Goal: Information Seeking & Learning: Understand process/instructions

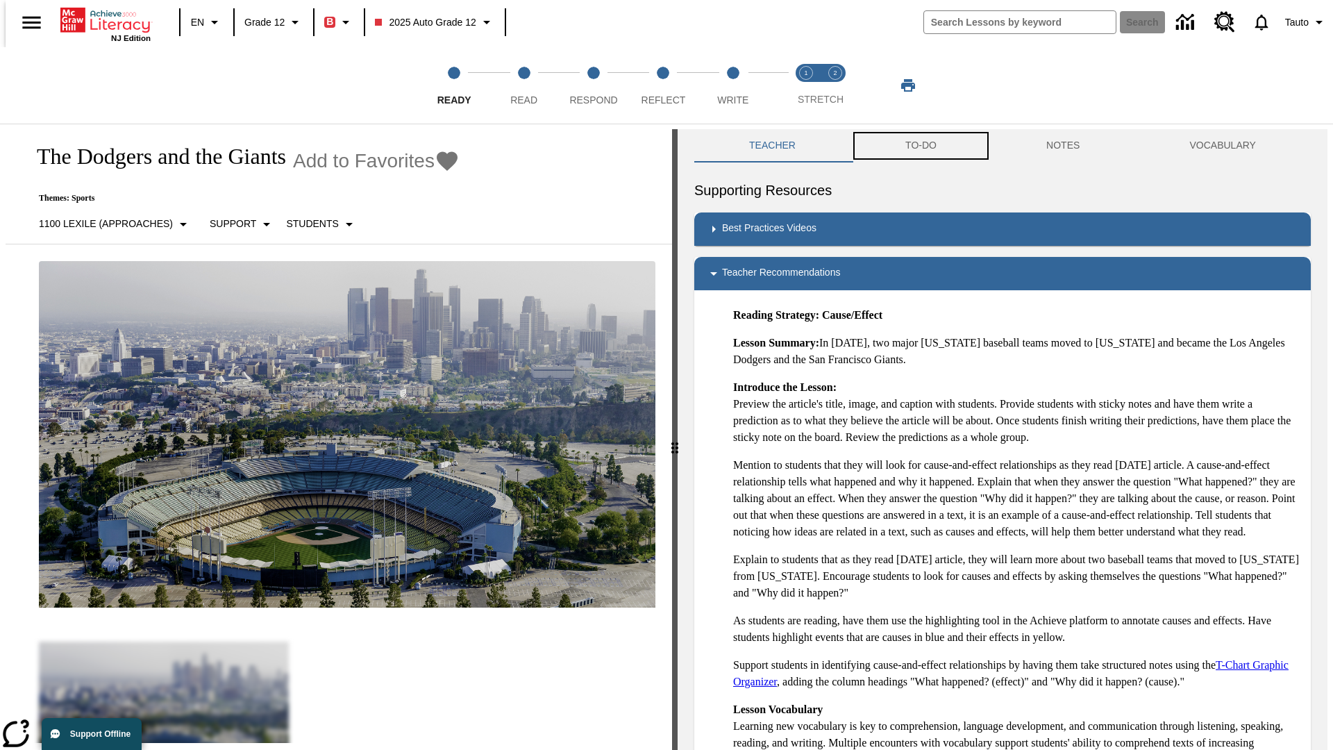
click at [920, 146] on button "TO-DO" at bounding box center [920, 145] width 141 height 33
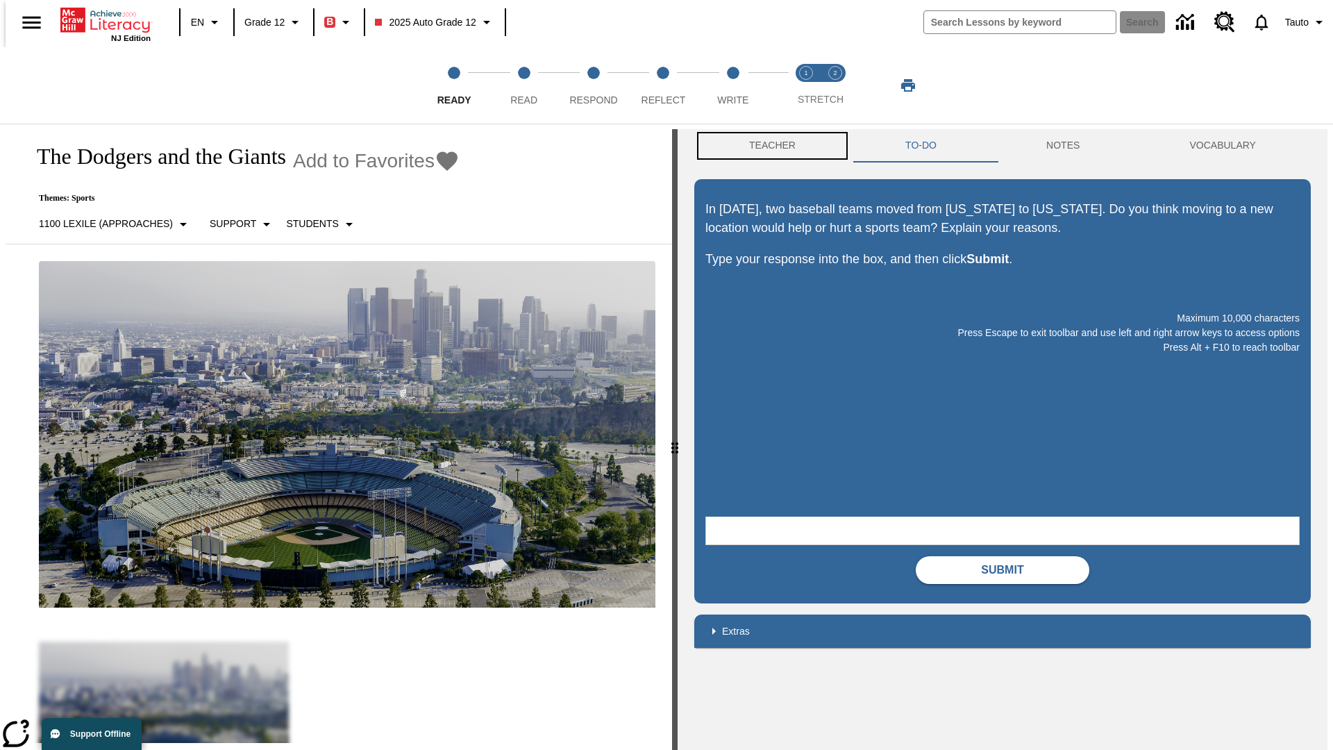
scroll to position [1, 0]
click at [768, 146] on button "Teacher" at bounding box center [772, 144] width 156 height 33
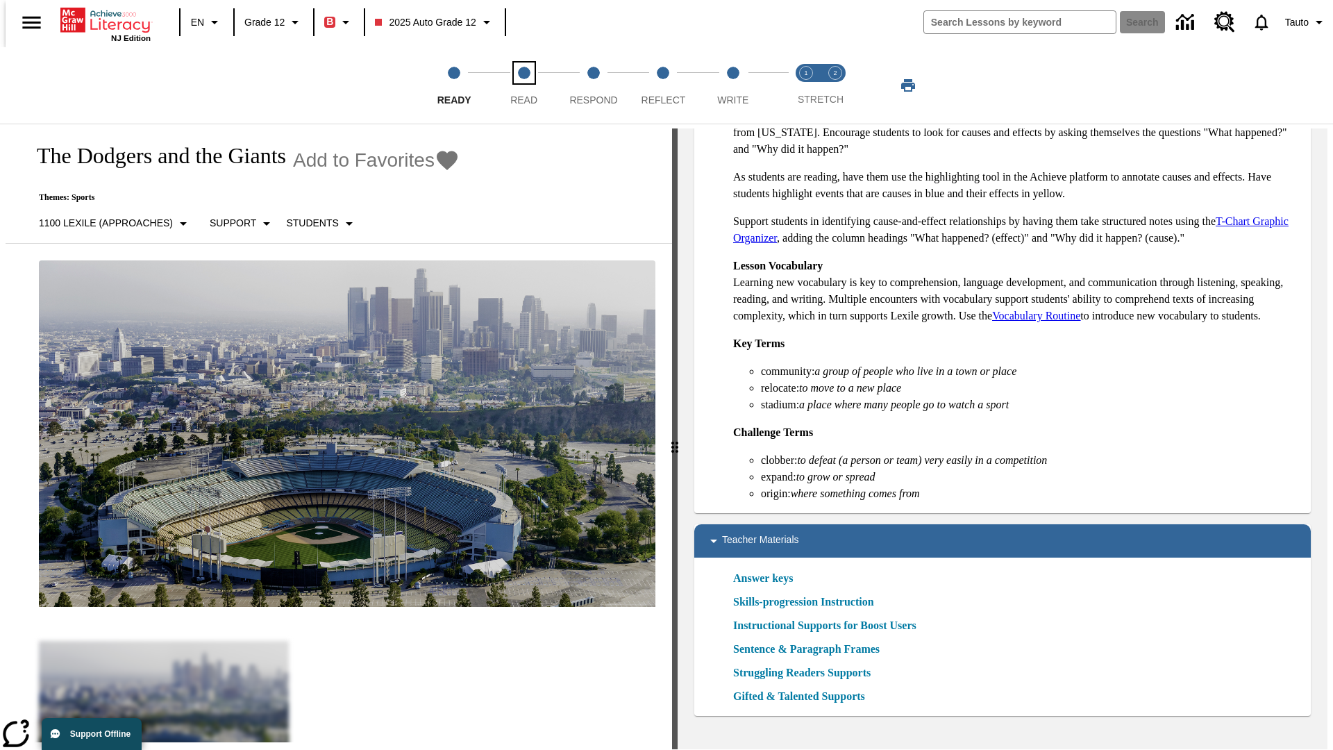
click at [523, 85] on span "Read" at bounding box center [523, 94] width 27 height 25
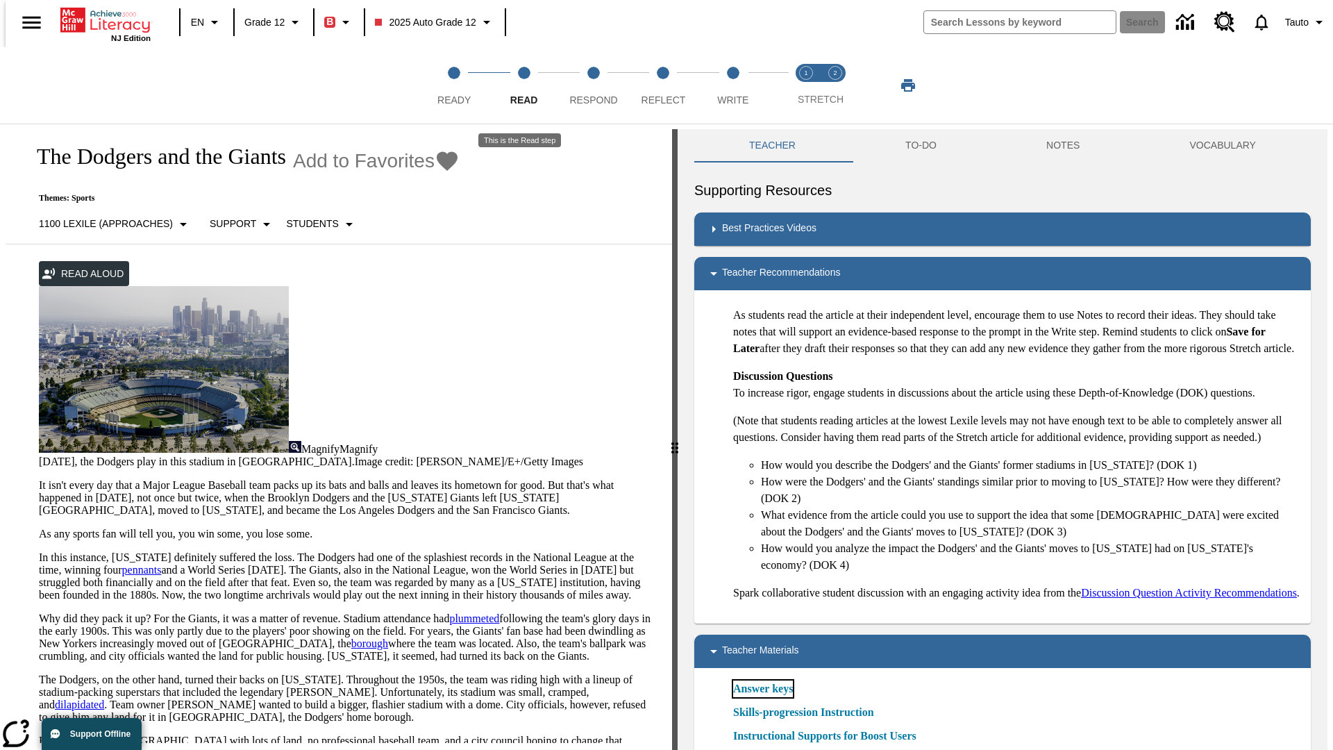
click at [762, 697] on link "Answer keys" at bounding box center [763, 688] width 60 height 17
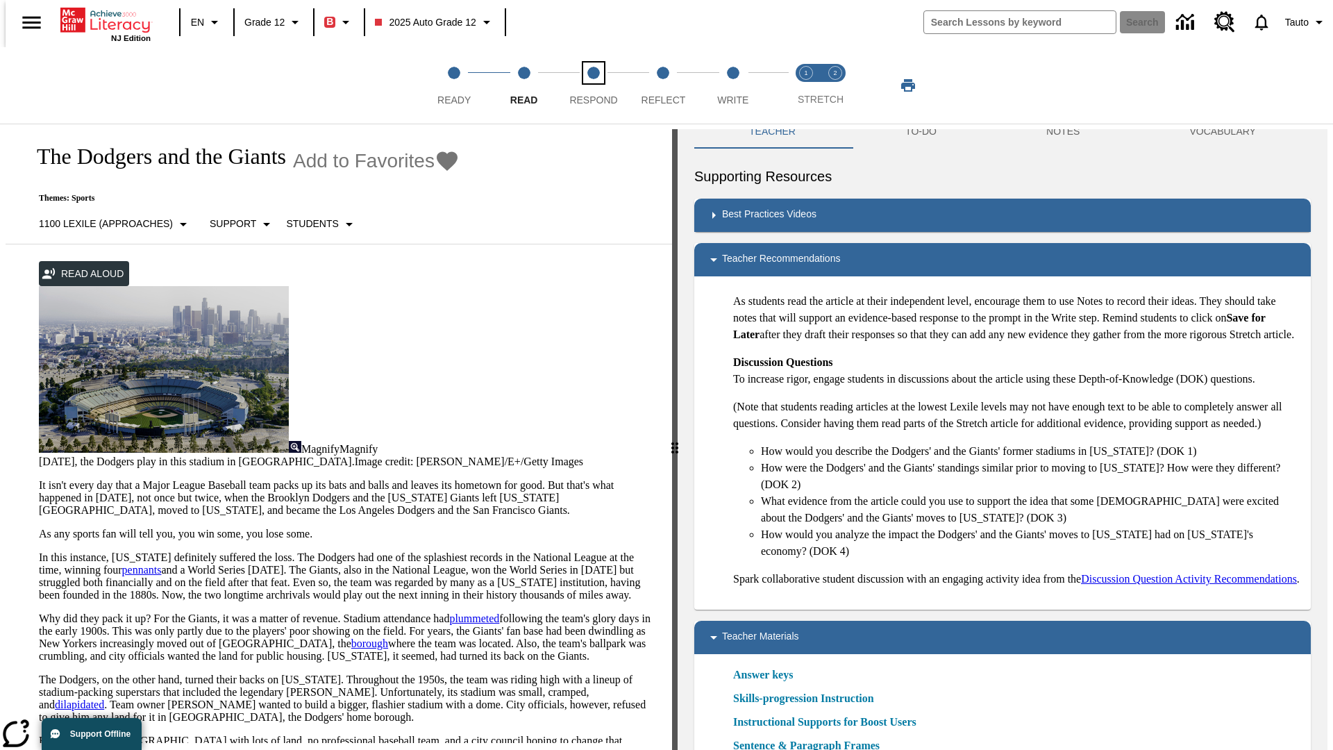
click at [593, 85] on span "Respond" at bounding box center [593, 94] width 48 height 25
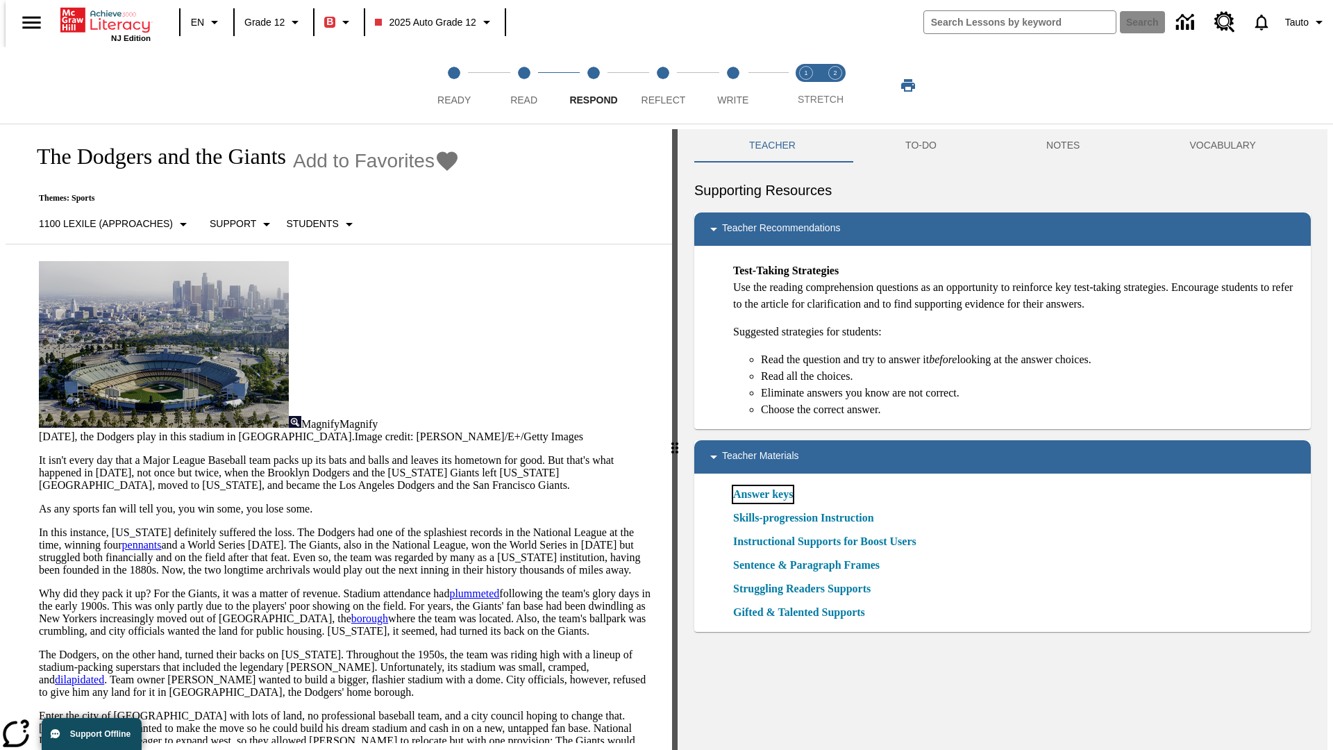
click at [762, 494] on link "Answer keys" at bounding box center [763, 494] width 60 height 17
click at [663, 85] on span "Reflect" at bounding box center [663, 94] width 44 height 25
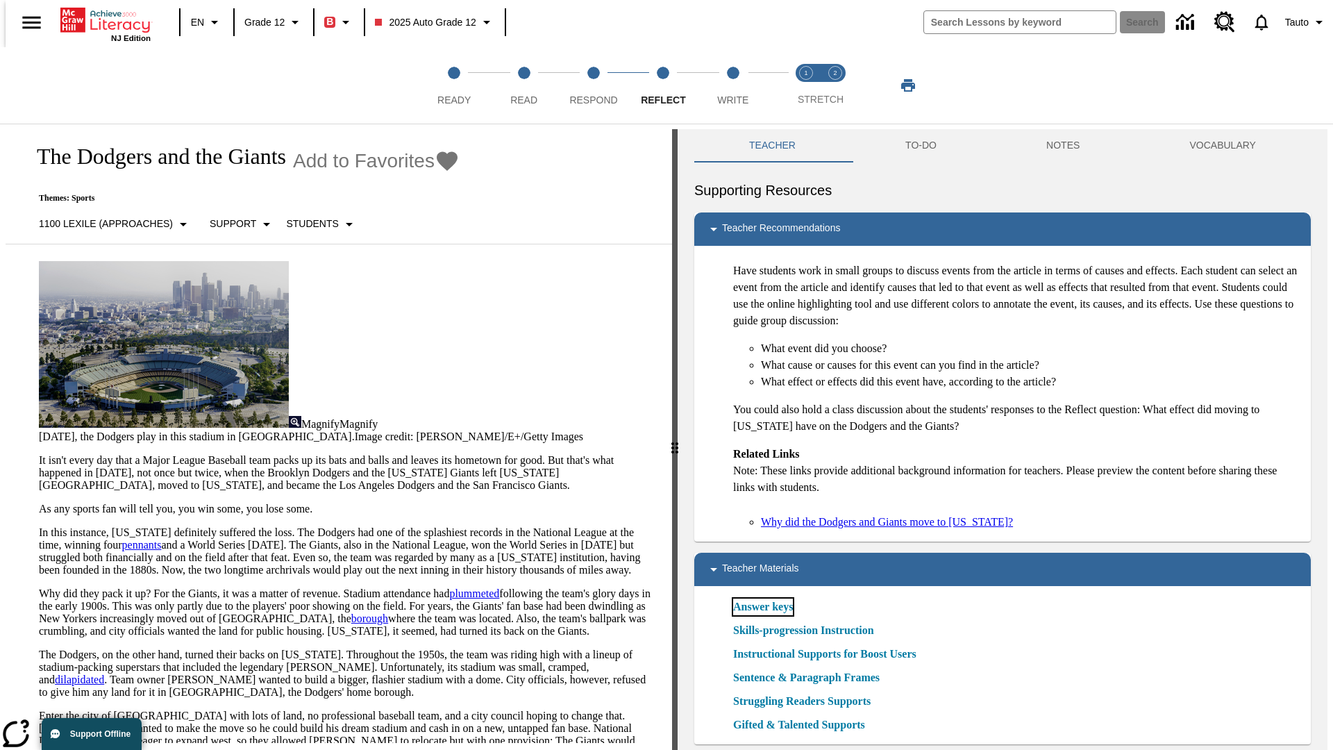
click at [762, 607] on link "Answer keys" at bounding box center [763, 606] width 60 height 17
click at [732, 85] on span "Write" at bounding box center [732, 94] width 31 height 25
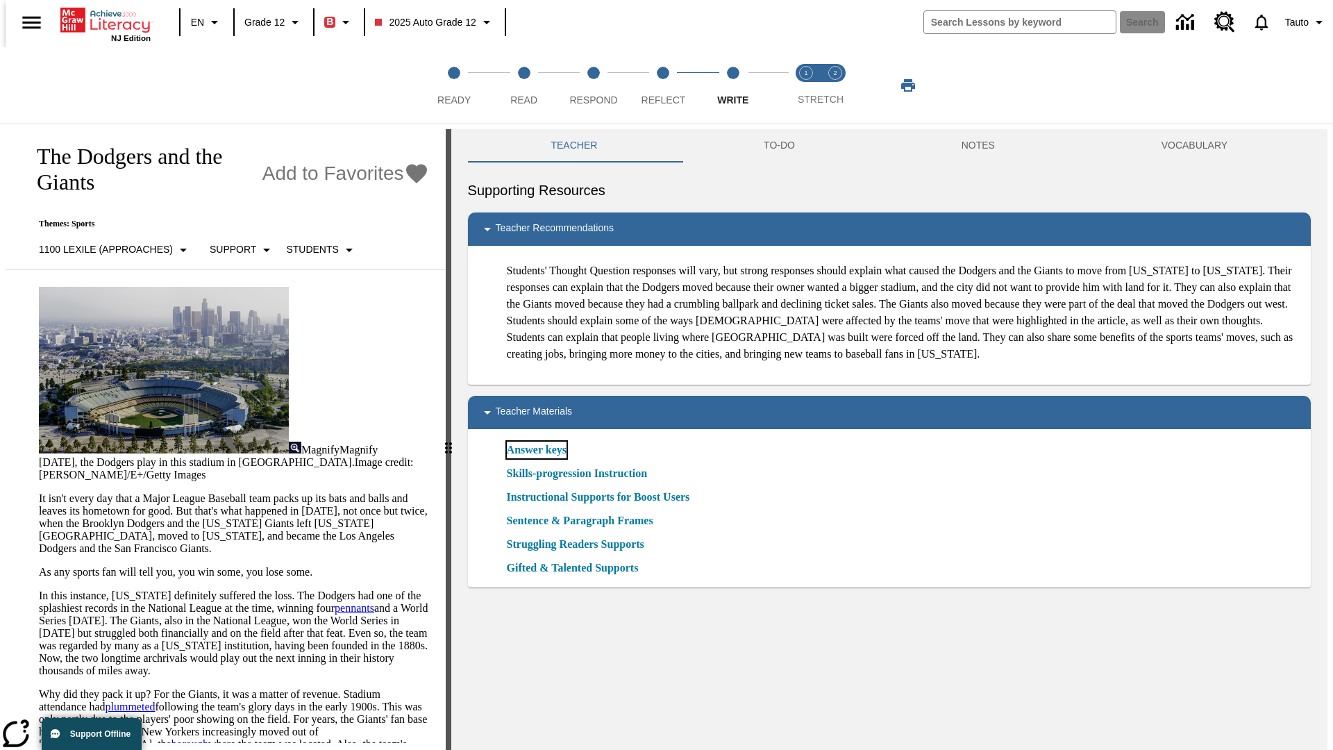
click at [535, 458] on link "Answer keys" at bounding box center [537, 449] width 60 height 17
